Goal: Task Accomplishment & Management: Use online tool/utility

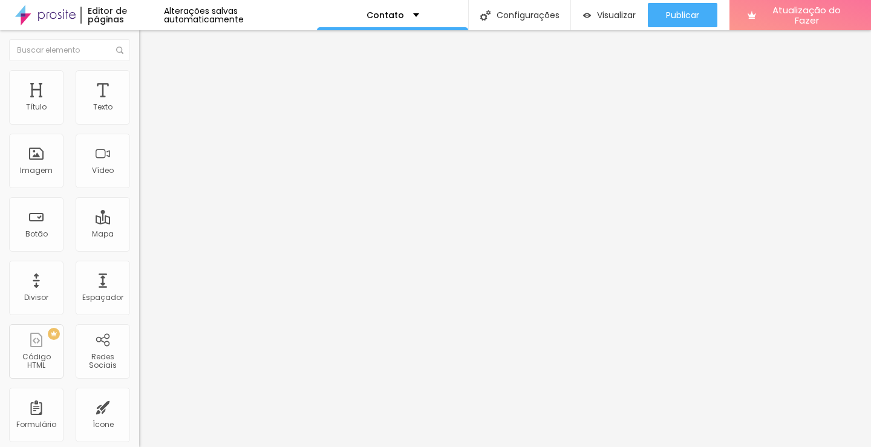
click at [147, 118] on div "Contato" at bounding box center [208, 112] width 123 height 11
click at [139, 79] on li "Estilo" at bounding box center [208, 76] width 139 height 12
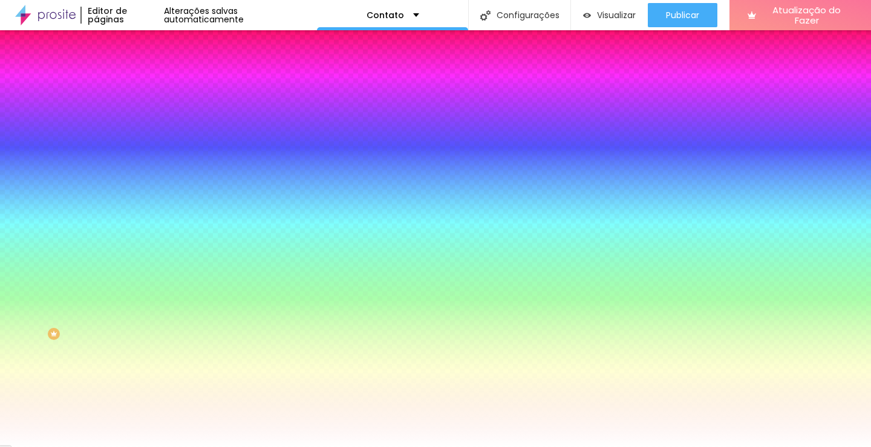
click at [139, 70] on li "Conteúdo" at bounding box center [208, 64] width 139 height 12
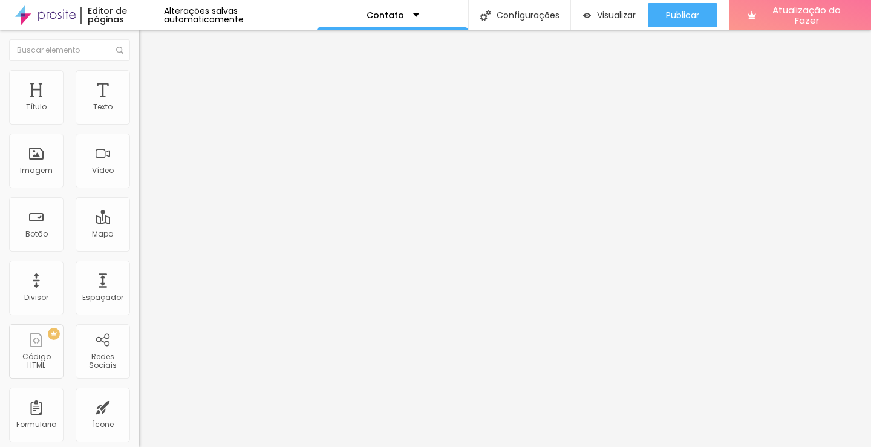
click at [148, 42] on img "button" at bounding box center [153, 44] width 10 height 10
click at [35, 229] on font "Botão" at bounding box center [36, 234] width 22 height 10
click at [91, 228] on div "Mapa" at bounding box center [103, 224] width 54 height 54
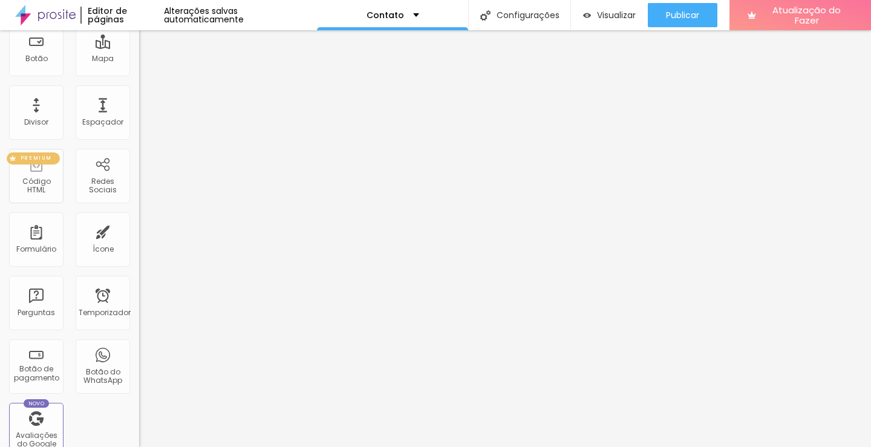
scroll to position [182, 0]
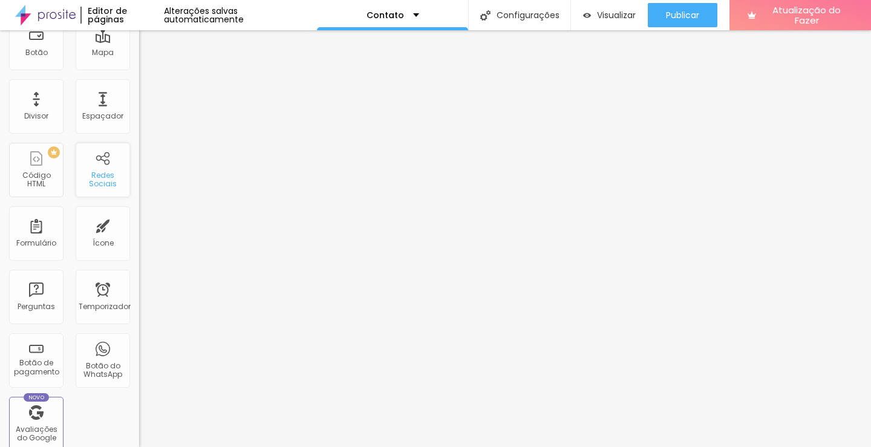
click at [106, 177] on div "Redes Sociais" at bounding box center [103, 180] width 48 height 18
click at [97, 183] on font "Redes Sociais" at bounding box center [103, 179] width 28 height 19
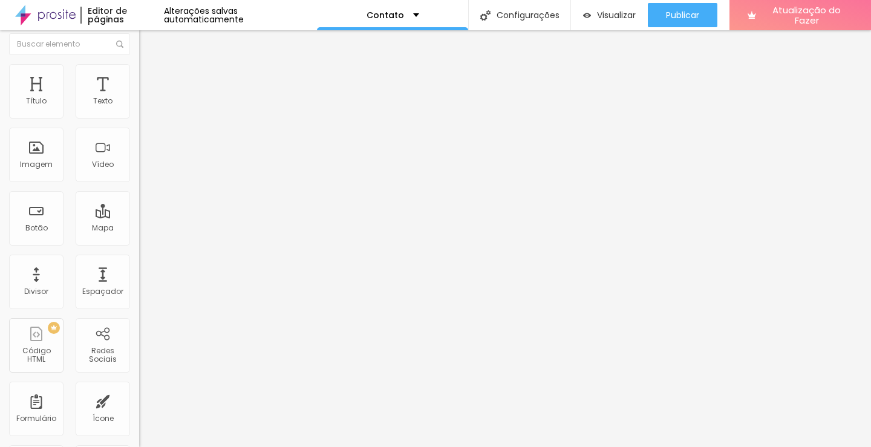
scroll to position [0, 0]
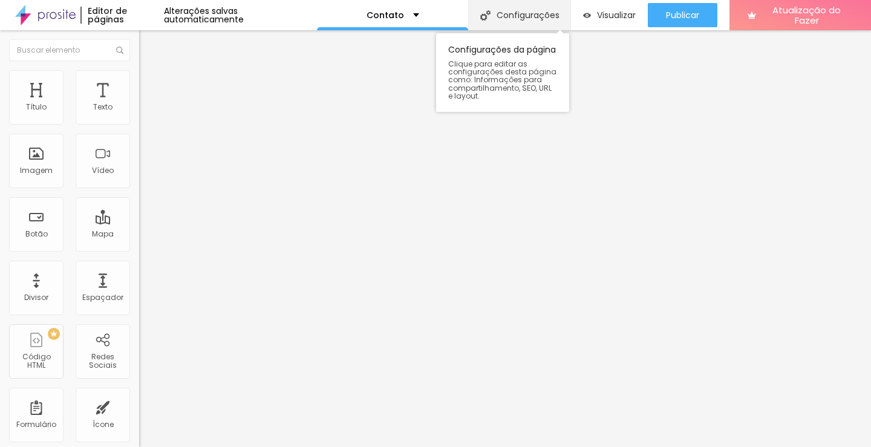
click at [523, 14] on font "Configurações" at bounding box center [528, 15] width 63 height 12
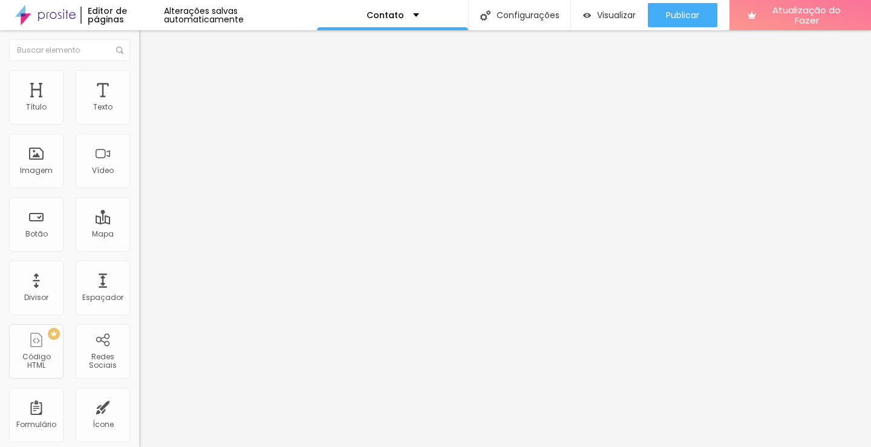
click at [150, 85] on font "Avançado" at bounding box center [170, 90] width 40 height 10
